Goal: Check status: Check status

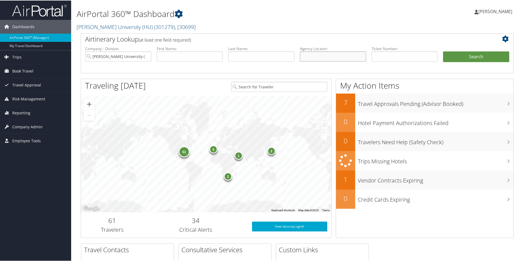
click at [304, 57] on input "text" at bounding box center [333, 56] width 66 height 10
paste input "C89S2V"
type input "C89S2V"
click at [471, 54] on button "Search" at bounding box center [476, 56] width 66 height 11
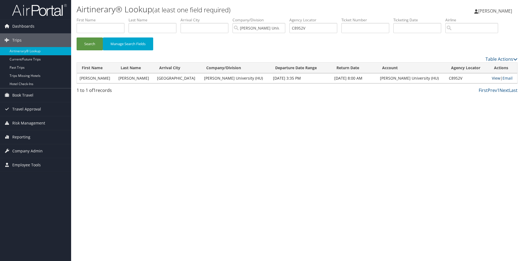
click at [492, 78] on link "View" at bounding box center [496, 77] width 8 height 5
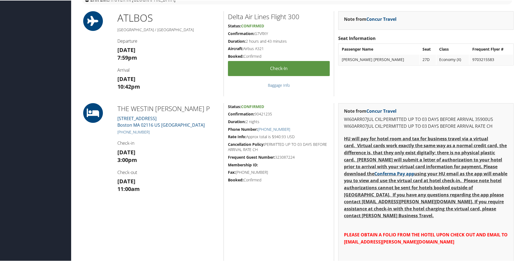
scroll to position [328, 0]
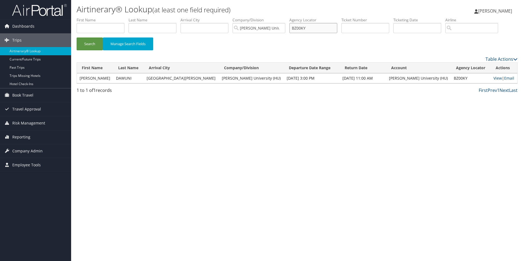
drag, startPoint x: 316, startPoint y: 27, endPoint x: 295, endPoint y: 28, distance: 21.3
click at [295, 28] on input "BZ00KY" at bounding box center [313, 28] width 48 height 10
paste input "C89S2V"
type input "C89S2V"
click at [89, 41] on button "Search" at bounding box center [90, 43] width 26 height 13
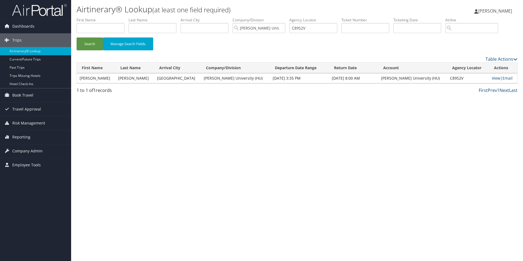
click at [492, 77] on link "View" at bounding box center [496, 77] width 8 height 5
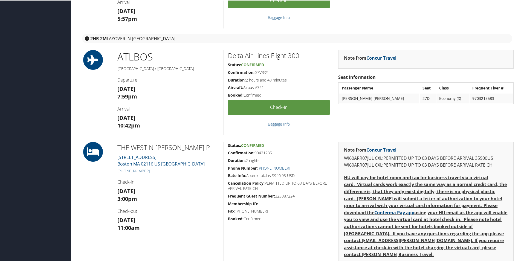
scroll to position [301, 0]
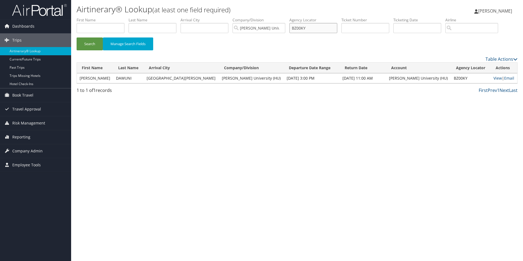
drag, startPoint x: 313, startPoint y: 27, endPoint x: 284, endPoint y: 34, distance: 30.3
click at [284, 17] on ul "First Name Last Name Departure City Arrival City Company/Division [PERSON_NAME]…" at bounding box center [297, 17] width 441 height 0
paste input "text"
click at [310, 29] on input "text" at bounding box center [313, 28] width 48 height 10
paste input "C89S2V"
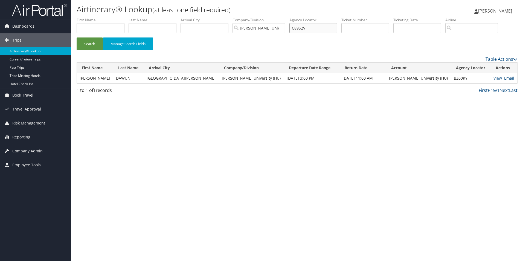
type input "C89S2V"
click at [77, 37] on button "Search" at bounding box center [90, 43] width 26 height 13
click at [493, 77] on link "View" at bounding box center [496, 77] width 8 height 5
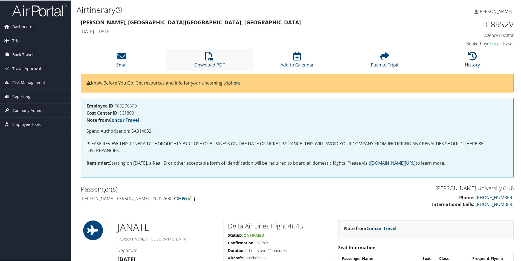
click at [211, 60] on li "Download PDF" at bounding box center [209, 59] width 88 height 22
